Goal: Task Accomplishment & Management: Complete application form

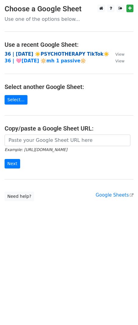
click at [59, 53] on strong "36 | [DATE] ☀️PSYCHOTHERAPY TikTok☀️" at bounding box center [57, 54] width 105 height 6
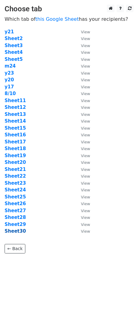
click at [15, 232] on strong "Sheet30" at bounding box center [15, 232] width 21 height 6
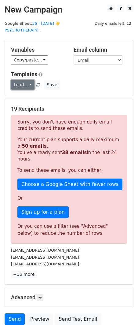
click at [21, 80] on link "Load..." at bounding box center [23, 84] width 24 height 9
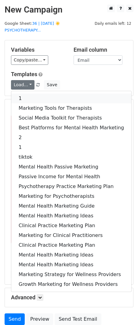
click at [24, 94] on link "1" at bounding box center [71, 99] width 120 height 10
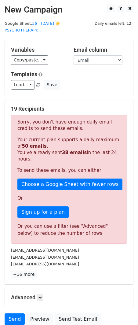
scroll to position [45, 0]
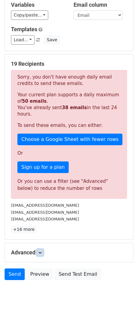
click at [43, 249] on link at bounding box center [40, 252] width 7 height 7
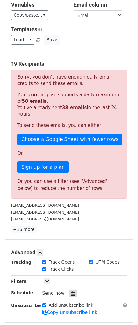
click at [73, 290] on div at bounding box center [73, 294] width 8 height 8
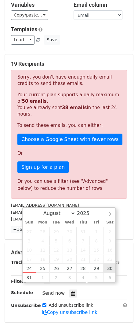
type input "2025-08-30 12:00"
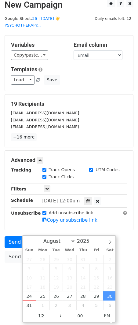
scroll to position [0, 0]
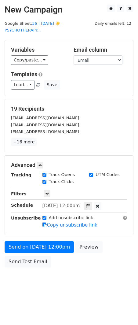
click at [8, 274] on body "New Campaign Daily emails left: 12 Google Sheet: 36 | AUG 10 ☀️PSYCHOTHERAPY...…" at bounding box center [69, 150] width 138 height 291
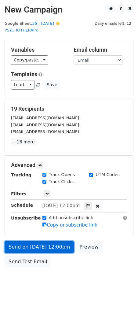
click at [21, 243] on link "Send on Aug 30 at 12:00pm" at bounding box center [39, 247] width 69 height 12
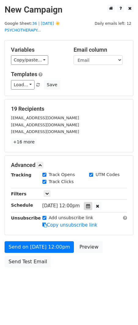
click at [92, 202] on div at bounding box center [88, 206] width 8 height 8
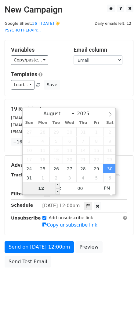
click at [41, 190] on input "12" at bounding box center [41, 188] width 37 height 12
type input "7"
type input "2025-08-30 07:00"
type input "07"
click at [104, 187] on span "PM" at bounding box center [107, 188] width 17 height 12
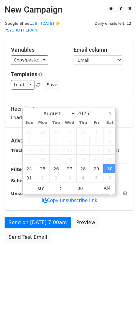
click at [17, 238] on div "Send on Aug 30 at 7:00am Preview Send Test Email" at bounding box center [69, 231] width 138 height 29
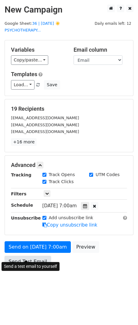
click at [25, 256] on link "Send Test Email" at bounding box center [28, 262] width 47 height 12
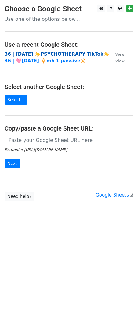
click at [62, 51] on strong "36 | AUG 10 ☀️PSYCHOTHERAPY TikTok☀️" at bounding box center [57, 54] width 105 height 6
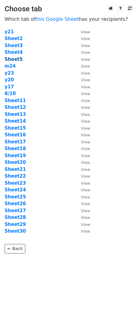
click at [11, 58] on strong "Sheet5" at bounding box center [14, 60] width 18 height 6
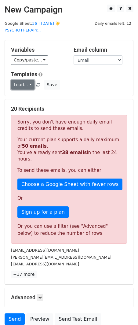
click at [24, 80] on link "Load..." at bounding box center [23, 84] width 24 height 9
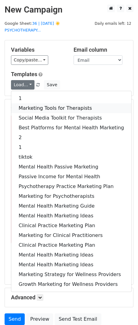
click at [38, 103] on link "Marketing Tools for Therapists" at bounding box center [71, 108] width 120 height 10
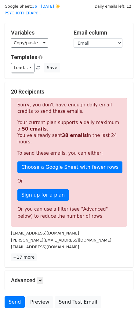
scroll to position [45, 0]
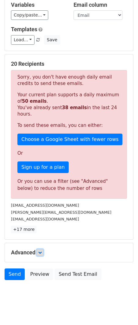
click at [42, 251] on icon at bounding box center [40, 253] width 4 height 4
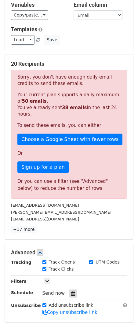
click at [72, 292] on icon at bounding box center [73, 294] width 4 height 4
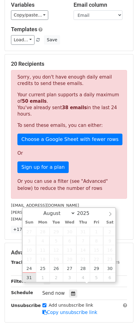
type input "2025-08-31 12:00"
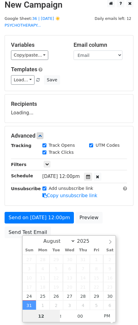
scroll to position [5, 0]
type input "7"
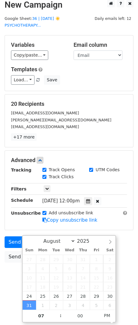
scroll to position [0, 0]
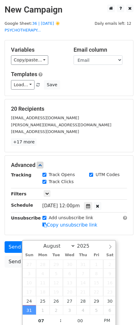
click at [95, 215] on div "Add unsubscribe link Copy unsubscribe link" at bounding box center [85, 222] width 94 height 14
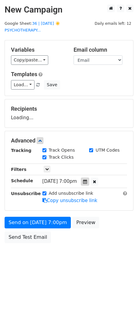
click at [93, 177] on div "Tracking Track Opens UTM Codes Track Clicks Filters Only include spreadsheet ro…" at bounding box center [69, 175] width 116 height 57
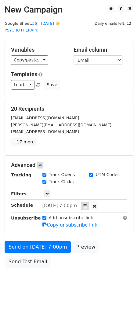
click at [89, 202] on div at bounding box center [85, 206] width 8 height 8
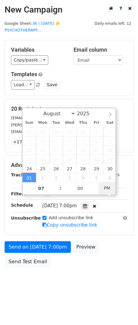
type input "2025-08-31 07:00"
click at [106, 187] on span "AM" at bounding box center [107, 188] width 17 height 12
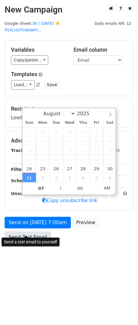
click at [35, 232] on link "Send Test Email" at bounding box center [28, 238] width 47 height 12
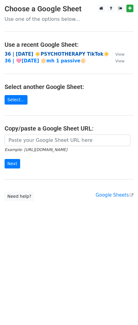
click at [50, 53] on strong "36 | [DATE] ☀️PSYCHOTHERAPY TikTok☀️" at bounding box center [57, 54] width 105 height 6
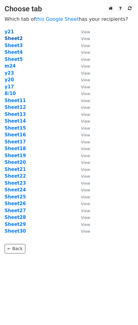
click at [12, 39] on strong "Sheet2" at bounding box center [14, 39] width 18 height 6
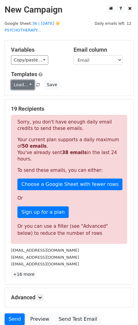
click at [28, 80] on link "Load..." at bounding box center [23, 84] width 24 height 9
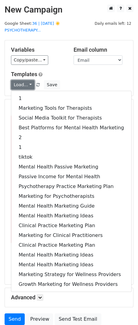
click at [28, 80] on link "Load..." at bounding box center [23, 84] width 24 height 9
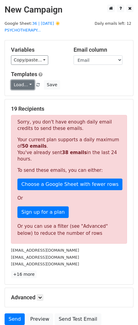
click at [28, 80] on link "Load..." at bounding box center [23, 84] width 24 height 9
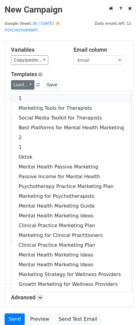
click at [28, 94] on link "1" at bounding box center [71, 99] width 120 height 10
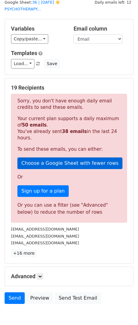
scroll to position [45, 0]
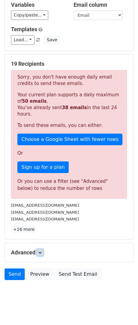
click at [42, 251] on icon at bounding box center [40, 253] width 4 height 4
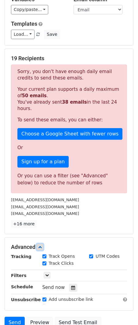
scroll to position [105, 0]
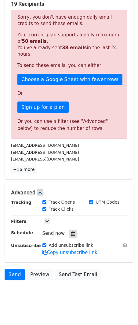
click at [71, 232] on icon at bounding box center [73, 234] width 4 height 4
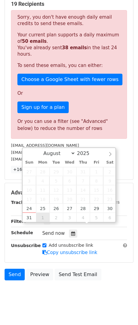
type input "2025-09-01 12:00"
select select "8"
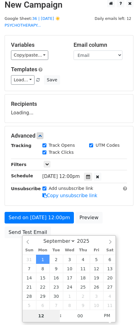
type input "6"
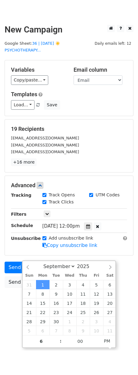
scroll to position [0, 0]
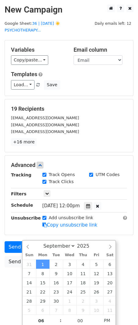
click at [117, 223] on form "Variables Copy/paste... {{Name}} {{Email}} Email column Name Email Templates Lo…" at bounding box center [69, 155] width 129 height 231
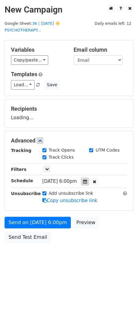
click at [92, 175] on div "Tracking Track Opens UTM Codes Track Clicks Filters Only include spreadsheet ro…" at bounding box center [69, 175] width 116 height 57
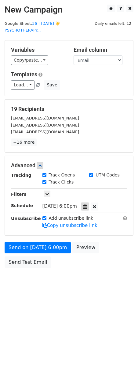
click at [87, 204] on icon at bounding box center [85, 206] width 4 height 4
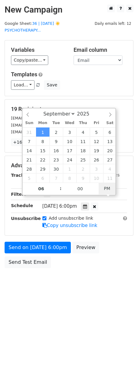
type input "2025-09-01 06:00"
click at [110, 187] on span "PM" at bounding box center [107, 188] width 17 height 12
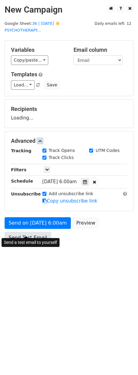
click at [31, 232] on link "Send Test Email" at bounding box center [28, 238] width 47 height 12
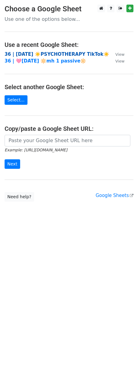
click at [41, 54] on strong "36 | [DATE] ☀️PSYCHOTHERAPY TikTok☀️" at bounding box center [57, 54] width 105 height 6
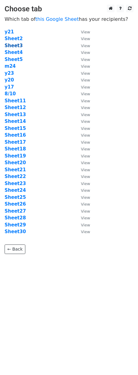
click at [16, 47] on strong "Sheet3" at bounding box center [14, 46] width 18 height 6
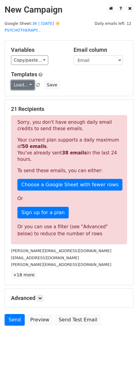
click at [20, 80] on link "Load..." at bounding box center [23, 84] width 24 height 9
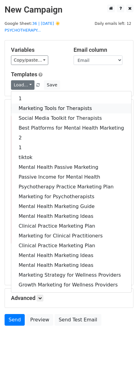
click at [42, 103] on link "Marketing Tools for Therapists" at bounding box center [71, 108] width 120 height 10
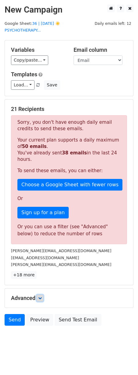
click at [41, 296] on icon at bounding box center [40, 298] width 4 height 4
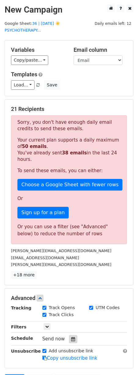
click at [71, 337] on icon at bounding box center [73, 339] width 4 height 4
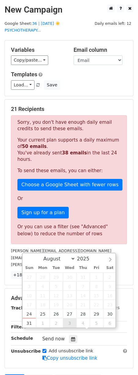
type input "[DATE] 12:00"
select select "8"
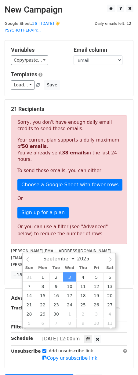
scroll to position [0, 0]
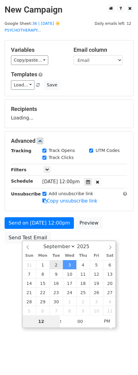
type input "2025-09-02 12:00"
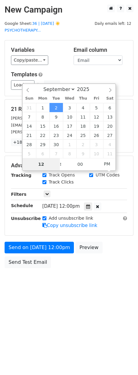
type input "7"
type input "2025-09-02 07:00"
type input "07"
click at [106, 161] on span "PM" at bounding box center [107, 164] width 17 height 12
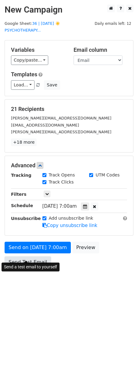
click at [30, 256] on link "Send Test Email" at bounding box center [28, 262] width 47 height 12
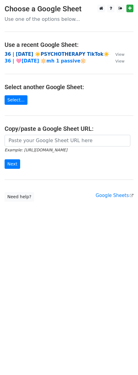
click at [54, 53] on strong "36 | AUG 10 ☀️PSYCHOTHERAPY TikTok☀️" at bounding box center [57, 54] width 105 height 6
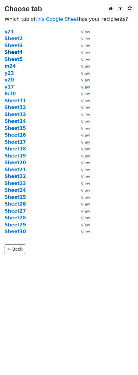
click at [15, 53] on strong "Sheet4" at bounding box center [14, 53] width 18 height 6
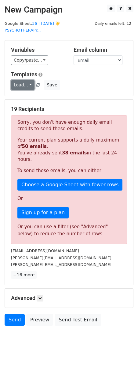
click at [23, 80] on link "Load..." at bounding box center [23, 84] width 24 height 9
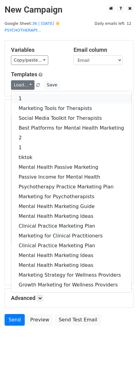
click at [34, 94] on link "1" at bounding box center [71, 99] width 120 height 10
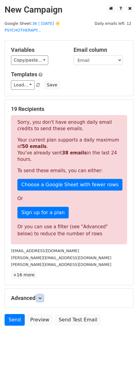
click at [41, 296] on icon at bounding box center [40, 298] width 4 height 4
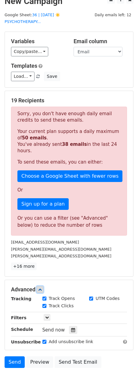
scroll to position [56, 0]
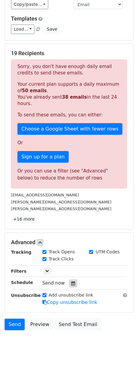
click at [71, 281] on icon at bounding box center [73, 283] width 4 height 4
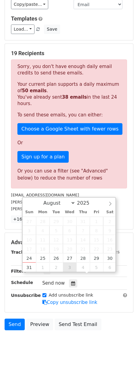
type input "[DATE] 12:00"
select select "8"
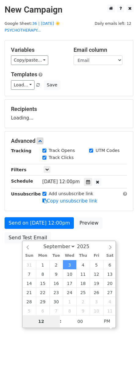
scroll to position [0, 0]
type input "7"
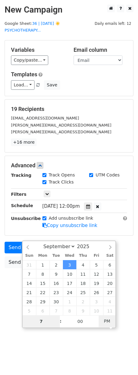
type input "[DATE] 07:00"
type input "07"
click at [105, 322] on span "PM" at bounding box center [107, 321] width 17 height 12
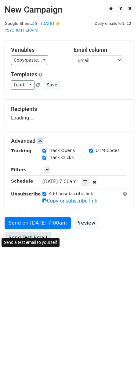
click at [13, 232] on link "Send Test Email" at bounding box center [28, 238] width 47 height 12
click at [14, 232] on link "Send Test Email" at bounding box center [28, 238] width 47 height 12
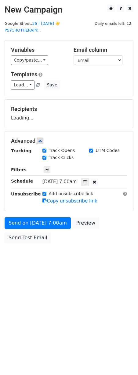
click at [19, 207] on form "Variables Copy/paste... {{Name}} {{Email}} Email column Name Email Templates Lo…" at bounding box center [69, 143] width 129 height 206
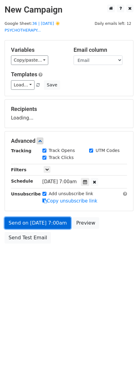
click at [28, 217] on link "Send on [DATE] 7:00am" at bounding box center [38, 223] width 66 height 12
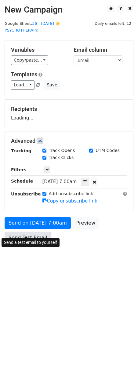
click at [21, 232] on link "Send Test Email" at bounding box center [28, 238] width 47 height 12
